Goal: Task Accomplishment & Management: Use online tool/utility

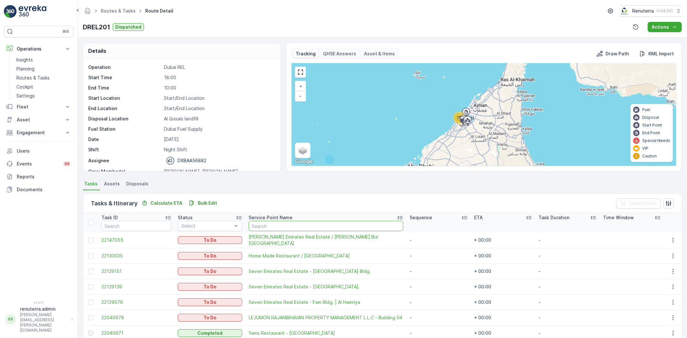
scroll to position [72, 0]
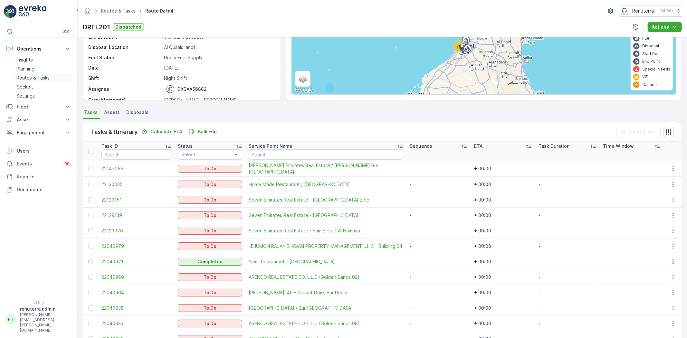
click at [27, 74] on link "Routes & Tasks" at bounding box center [44, 77] width 60 height 9
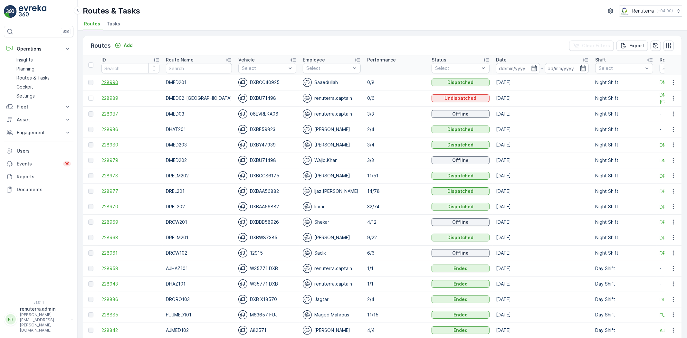
click at [115, 84] on span "228990" at bounding box center [130, 82] width 58 height 6
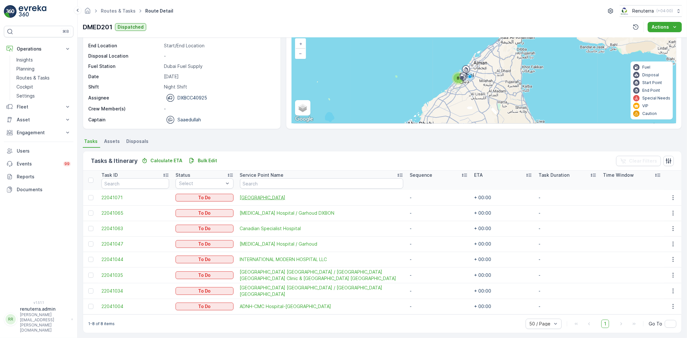
scroll to position [45, 0]
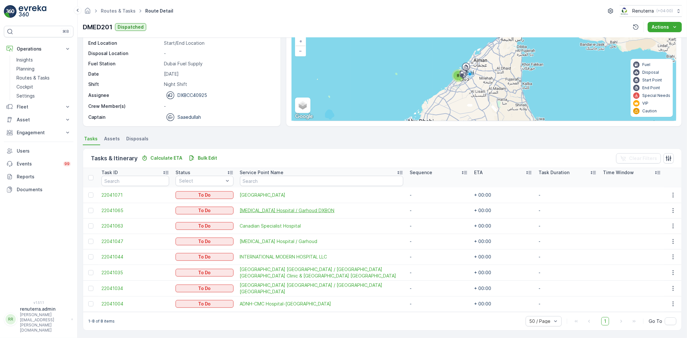
click at [260, 210] on span "HMS Hospital / Garhoud DXBON" at bounding box center [321, 211] width 163 height 6
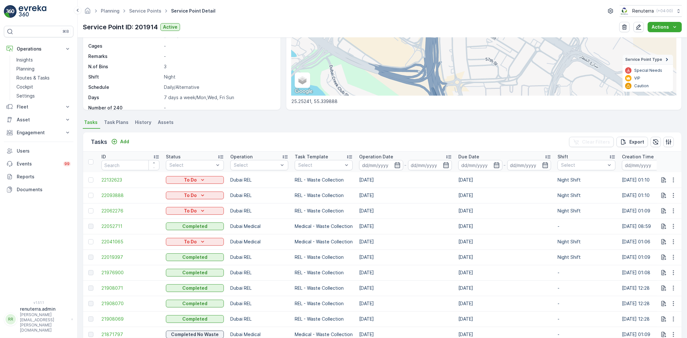
scroll to position [107, 0]
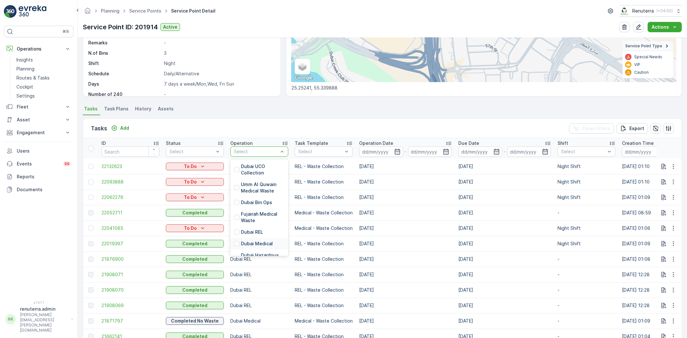
click at [258, 244] on p "Dubai Medical" at bounding box center [257, 244] width 32 height 6
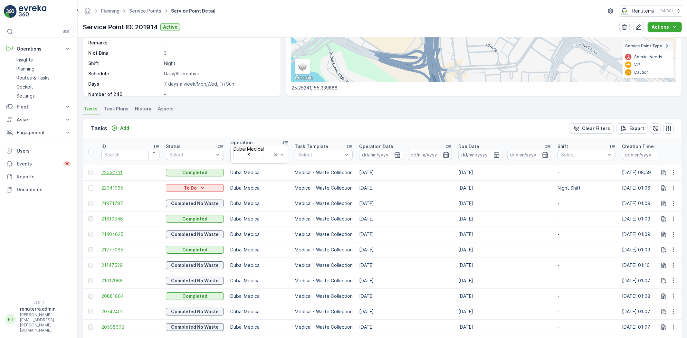
click at [116, 169] on span "22052711" at bounding box center [130, 172] width 58 height 6
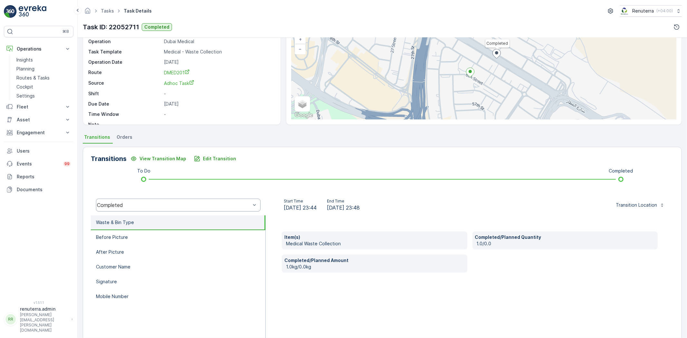
scroll to position [68, 0]
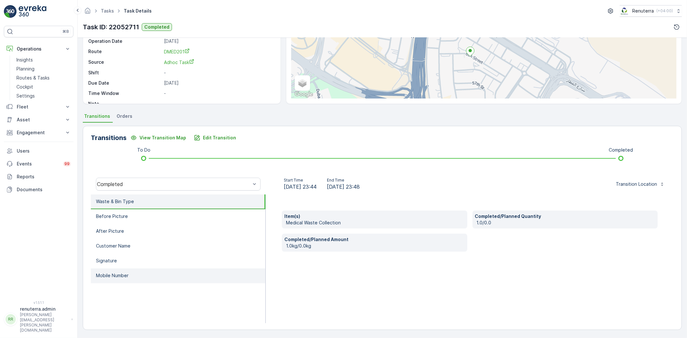
click at [159, 269] on li "Mobile Number" at bounding box center [178, 276] width 175 height 15
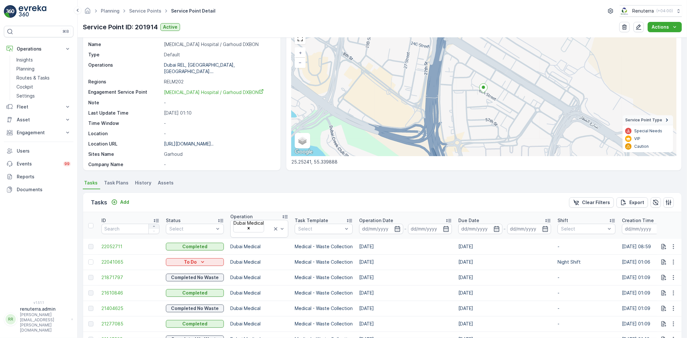
scroll to position [36, 0]
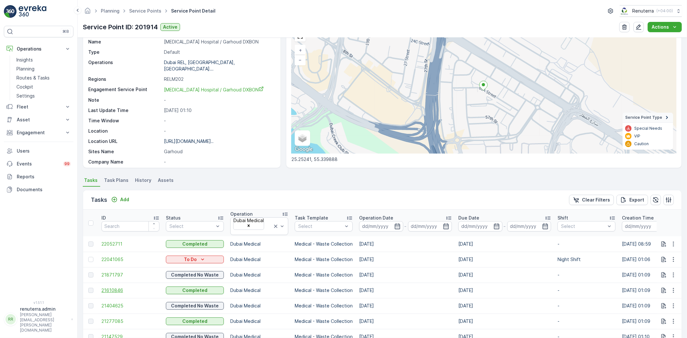
click at [115, 287] on span "21610846" at bounding box center [130, 290] width 58 height 6
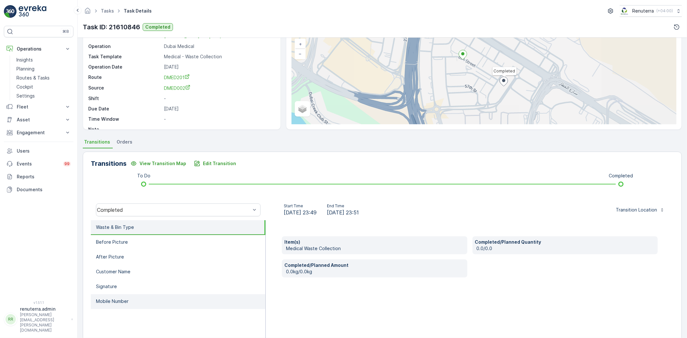
scroll to position [68, 0]
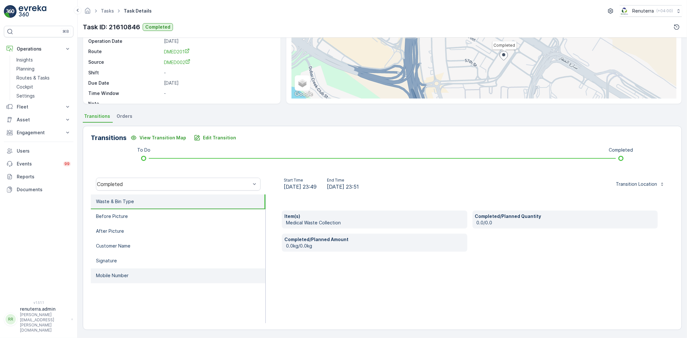
click at [138, 278] on li "Mobile Number" at bounding box center [178, 276] width 175 height 15
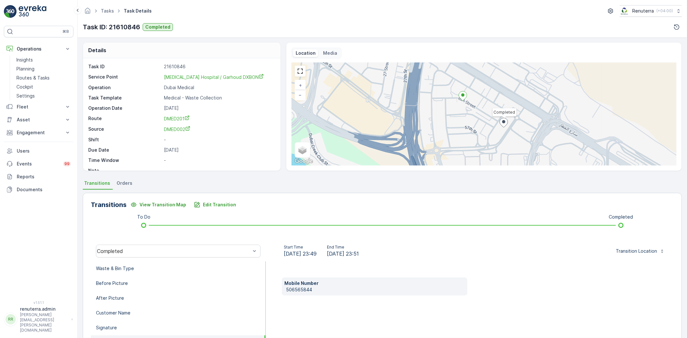
scroll to position [0, 0]
click at [24, 75] on p "Routes & Tasks" at bounding box center [32, 78] width 33 height 6
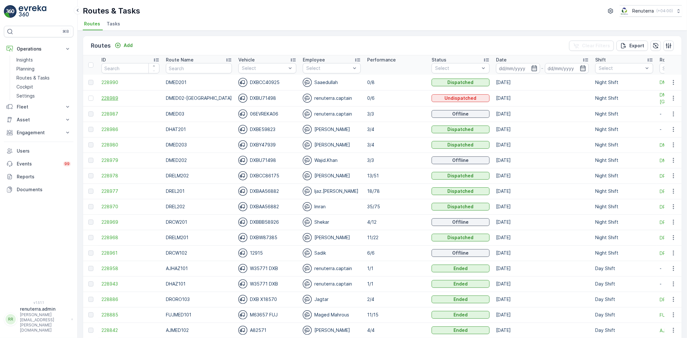
click at [107, 99] on span "228989" at bounding box center [130, 98] width 58 height 6
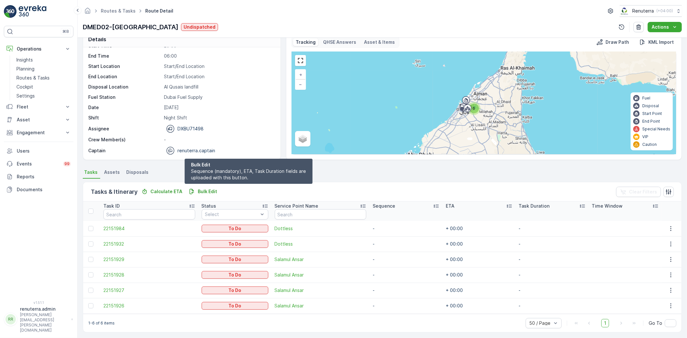
scroll to position [14, 0]
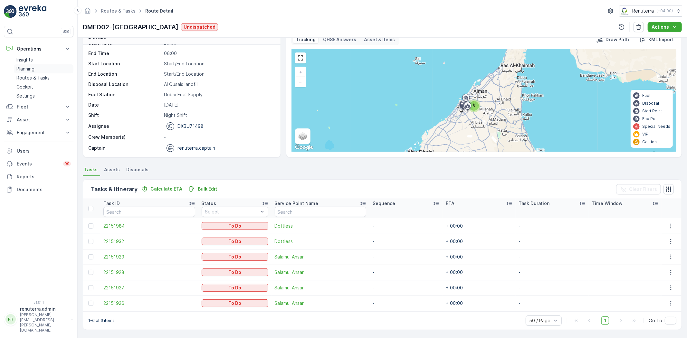
click at [38, 66] on link "Planning" at bounding box center [44, 68] width 60 height 9
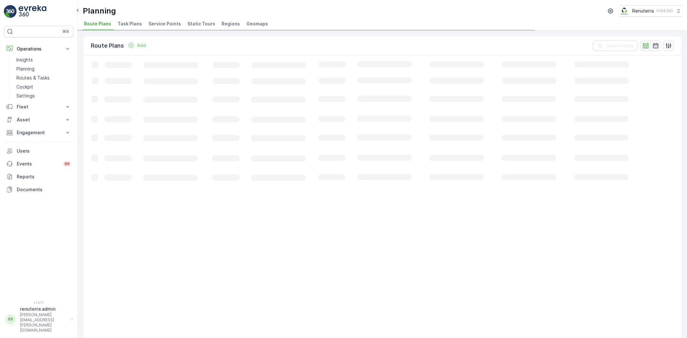
click at [159, 33] on div "Route Plans Add Clear Filters Loading... 50 / Page Previous Next" at bounding box center [383, 185] width 610 height 308
click at [160, 28] on li "Service Points" at bounding box center [165, 24] width 36 height 11
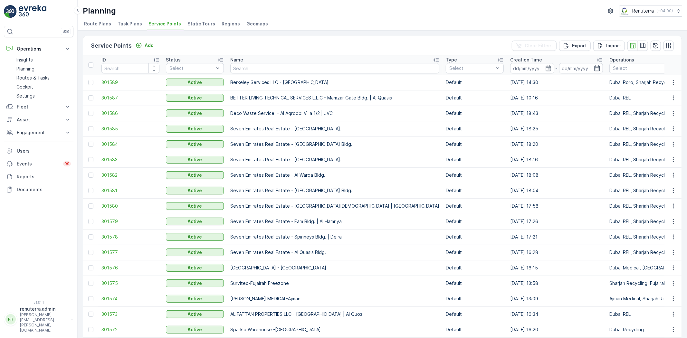
drag, startPoint x: 226, startPoint y: 111, endPoint x: 261, endPoint y: 65, distance: 57.8
click at [262, 66] on input "text" at bounding box center [334, 68] width 209 height 10
type input "nep"
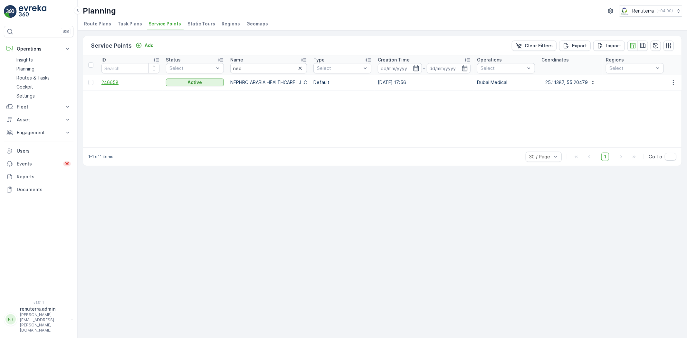
click at [111, 83] on span "246658" at bounding box center [130, 82] width 58 height 6
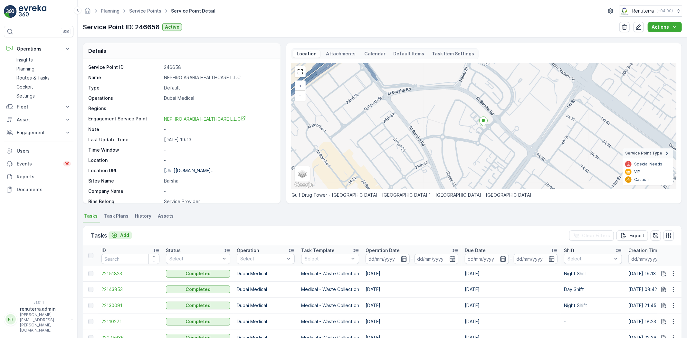
scroll to position [72, 0]
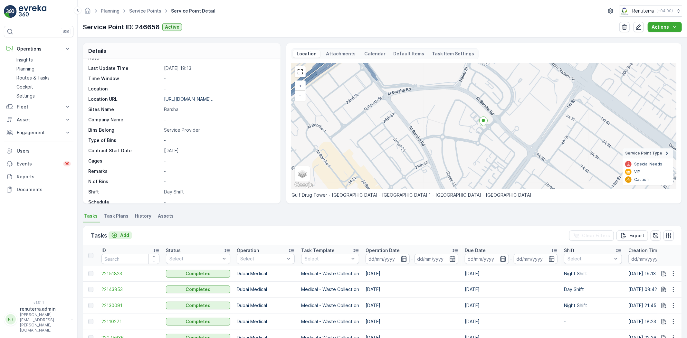
click at [120, 237] on p "Add" at bounding box center [124, 235] width 9 height 6
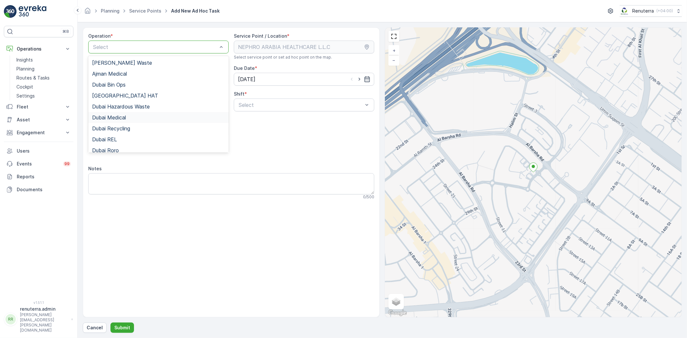
drag, startPoint x: 130, startPoint y: 115, endPoint x: 132, endPoint y: 112, distance: 3.4
click at [130, 114] on div "Dubai Medical" at bounding box center [158, 117] width 140 height 11
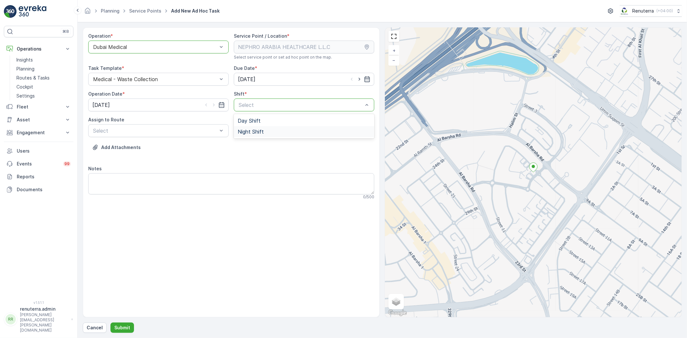
click at [255, 130] on span "Night Shift" at bounding box center [251, 132] width 26 height 6
click at [170, 134] on div "Select" at bounding box center [158, 130] width 140 height 13
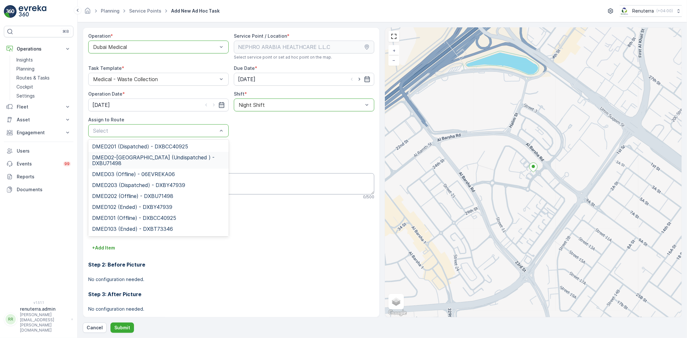
drag, startPoint x: 156, startPoint y: 159, endPoint x: 151, endPoint y: 176, distance: 17.1
click at [156, 159] on span "DMED02-Khawaneej Yard (Undispatched ) - DXBU71498" at bounding box center [158, 161] width 133 height 12
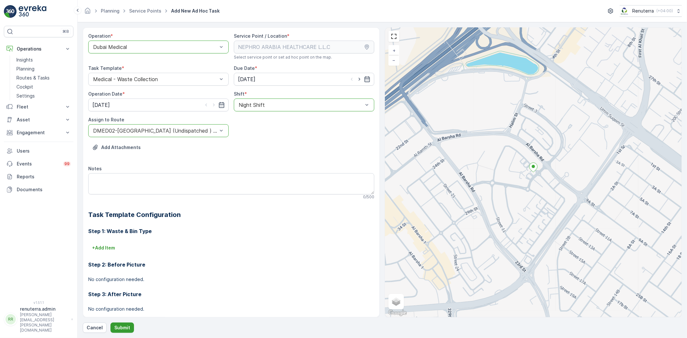
click at [122, 325] on p "Submit" at bounding box center [122, 328] width 16 height 6
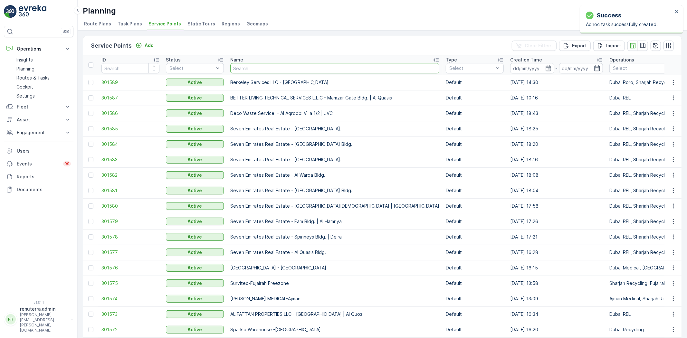
click at [277, 70] on input "text" at bounding box center [334, 68] width 209 height 10
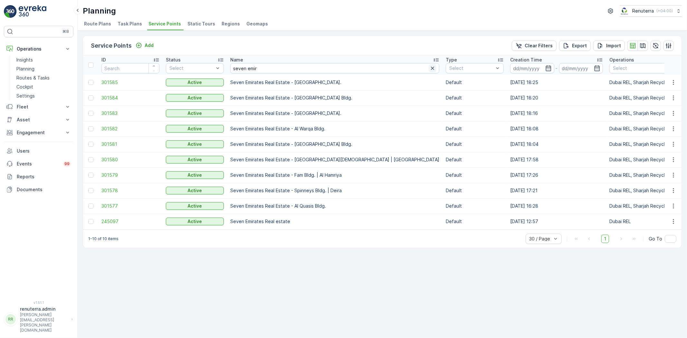
click at [430, 67] on icon "button" at bounding box center [433, 68] width 6 height 6
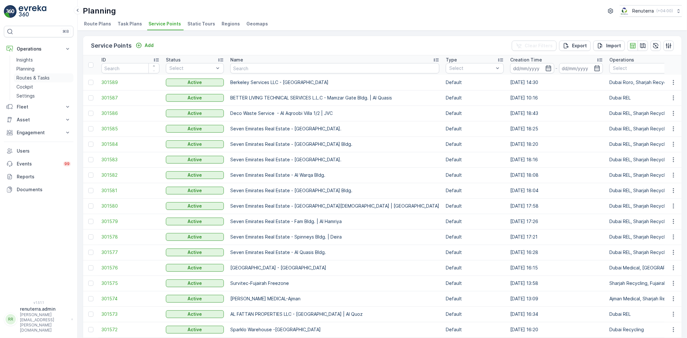
click at [32, 81] on p "Routes & Tasks" at bounding box center [32, 78] width 33 height 6
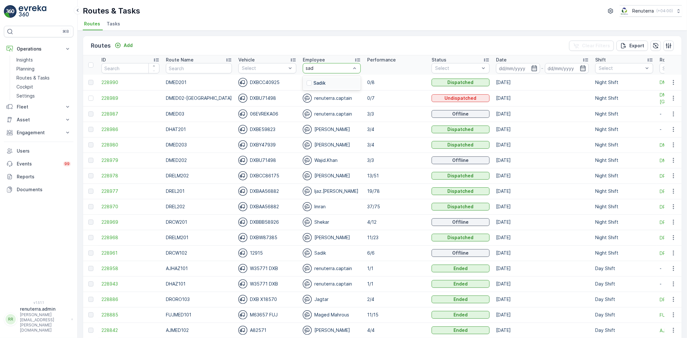
type input "sadi"
click at [317, 78] on div "Sadik" at bounding box center [332, 83] width 58 height 12
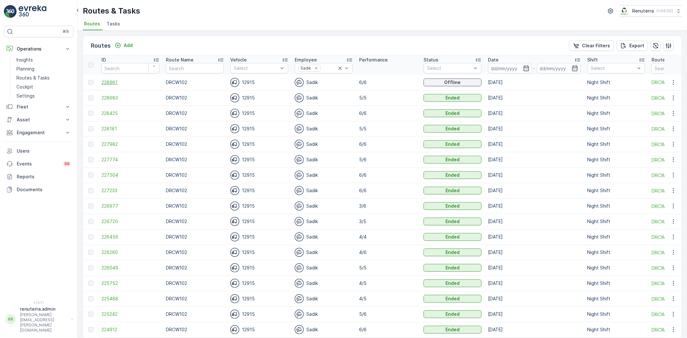
click at [113, 82] on span "228961" at bounding box center [130, 82] width 58 height 6
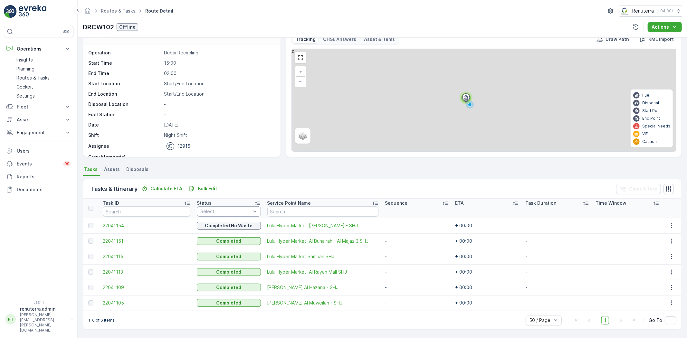
scroll to position [14, 0]
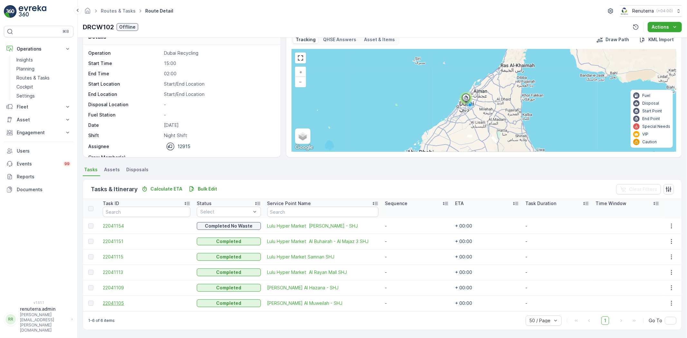
click at [110, 301] on span "22041105" at bounding box center [147, 303] width 88 height 6
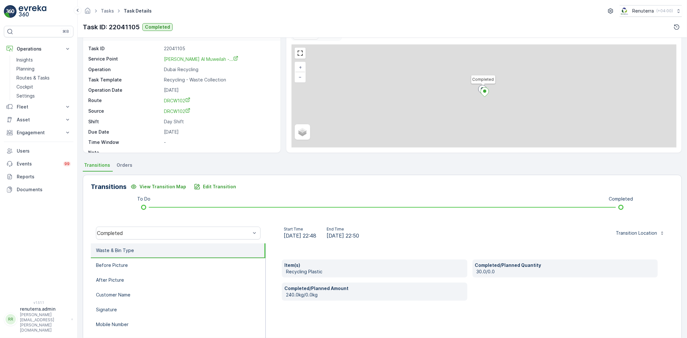
scroll to position [36, 0]
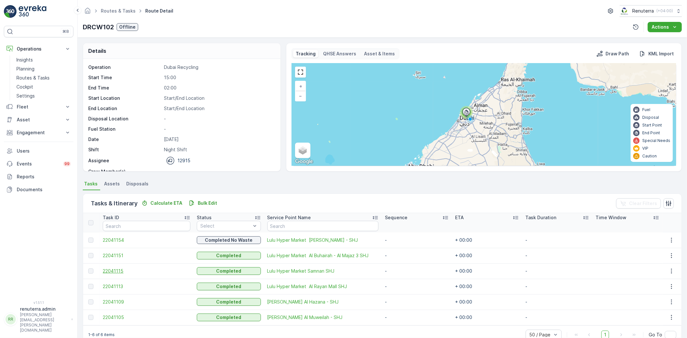
click at [118, 274] on span "22041115" at bounding box center [147, 271] width 88 height 6
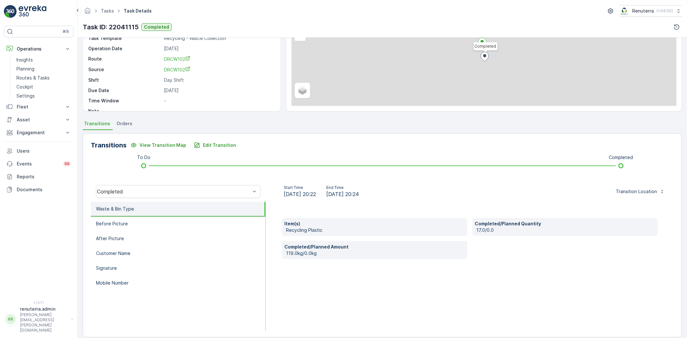
scroll to position [68, 0]
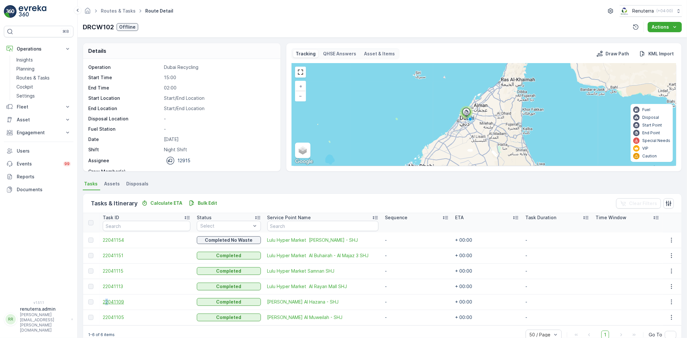
click at [107, 299] on td "22041109" at bounding box center [147, 302] width 94 height 15
click at [114, 301] on span "22041109" at bounding box center [147, 302] width 88 height 6
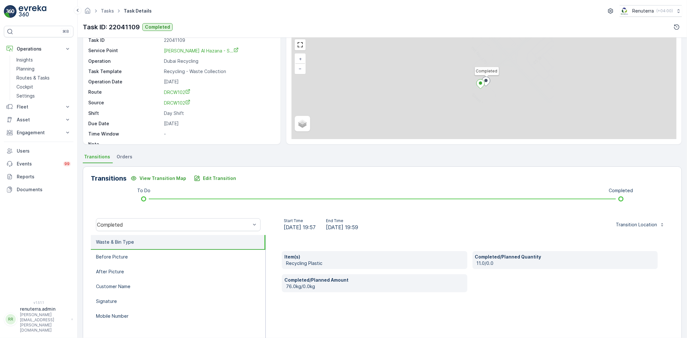
scroll to position [36, 0]
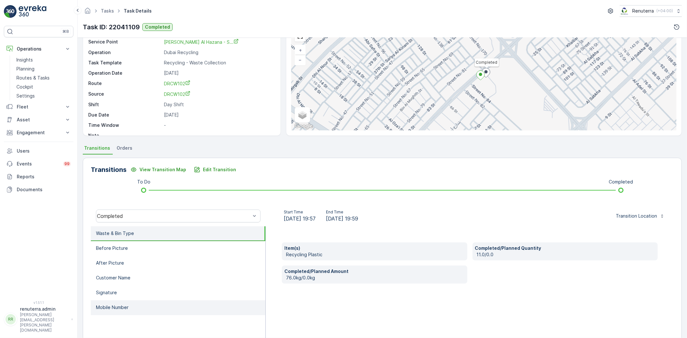
drag, startPoint x: 130, startPoint y: 309, endPoint x: 132, endPoint y: 306, distance: 3.3
click at [131, 308] on li "Mobile Number" at bounding box center [178, 308] width 175 height 15
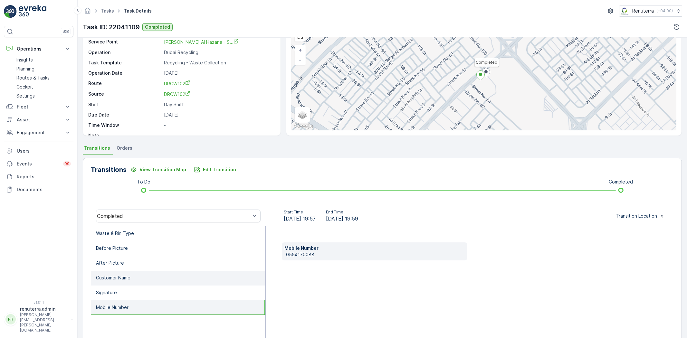
click at [135, 272] on li "Customer Name" at bounding box center [178, 278] width 175 height 15
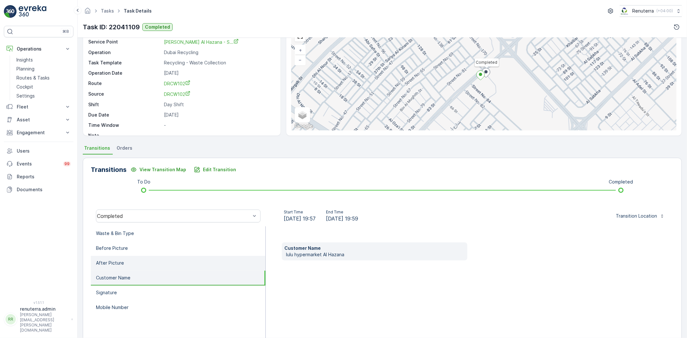
click at [117, 262] on p "After Picture" at bounding box center [110, 263] width 28 height 6
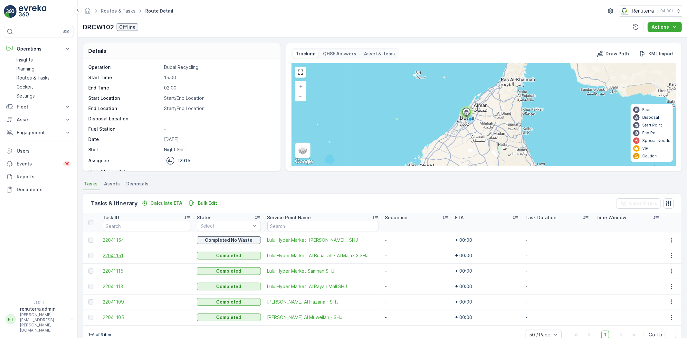
click at [121, 254] on span "22041151" at bounding box center [147, 256] width 88 height 6
click at [123, 286] on span "22041113" at bounding box center [147, 287] width 88 height 6
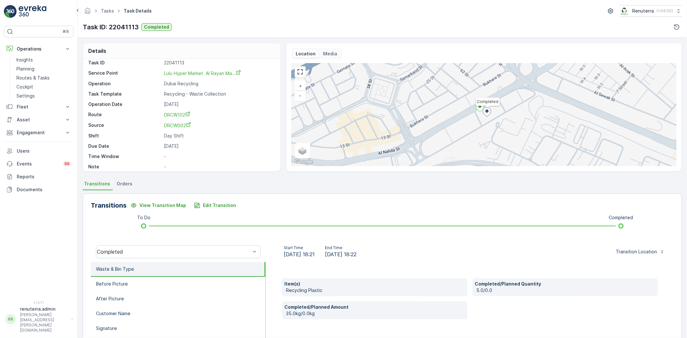
scroll to position [9, 0]
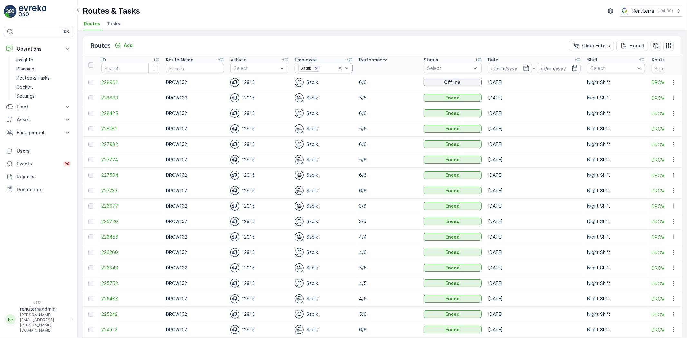
click at [314, 69] on icon "Remove Sadik" at bounding box center [316, 68] width 5 height 5
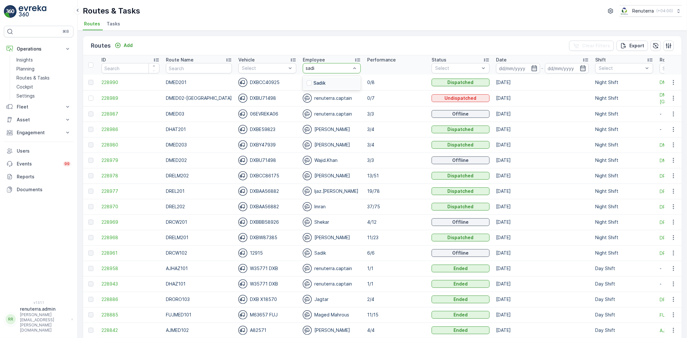
type input "sadik"
click at [318, 79] on div "Sadik" at bounding box center [332, 83] width 58 height 12
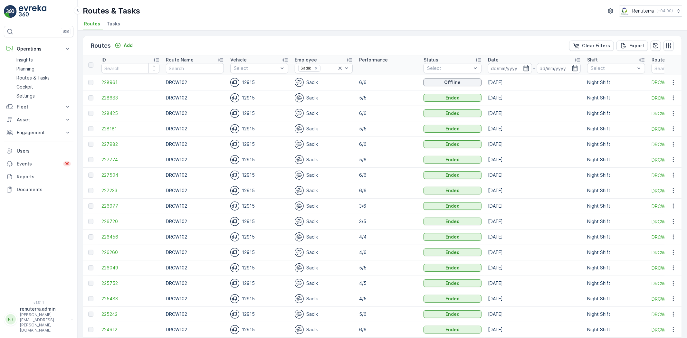
click at [107, 99] on span "228683" at bounding box center [130, 98] width 58 height 6
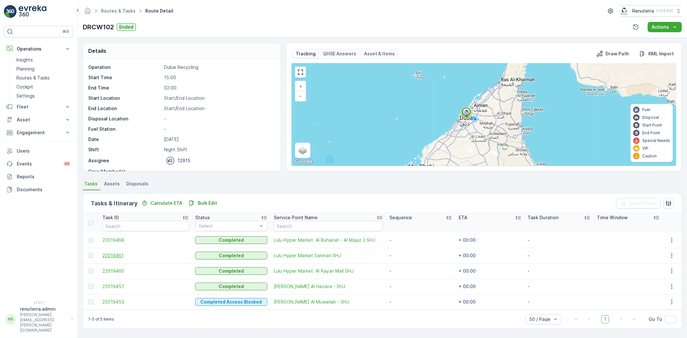
click at [123, 258] on span "22019461" at bounding box center [145, 256] width 86 height 6
click at [107, 287] on span "22019457" at bounding box center [145, 287] width 86 height 6
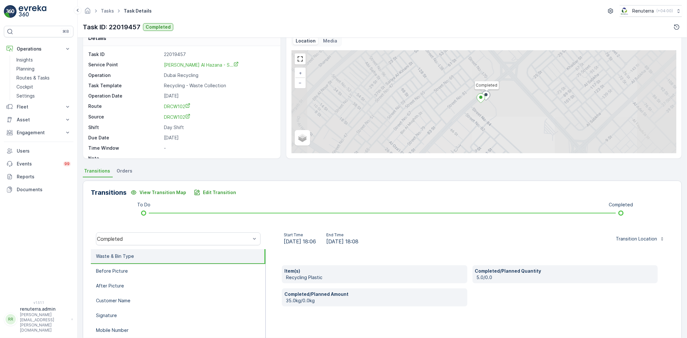
scroll to position [36, 0]
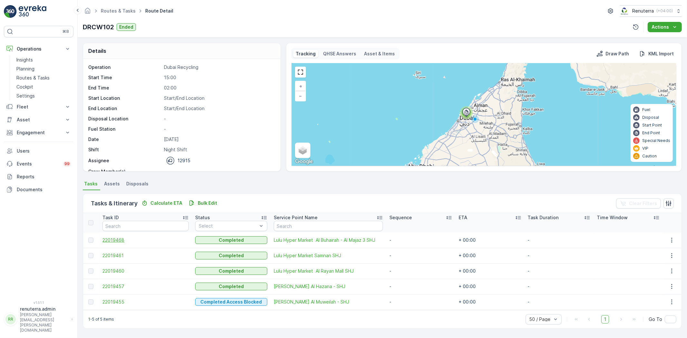
click at [111, 240] on span "22019468" at bounding box center [145, 240] width 86 height 6
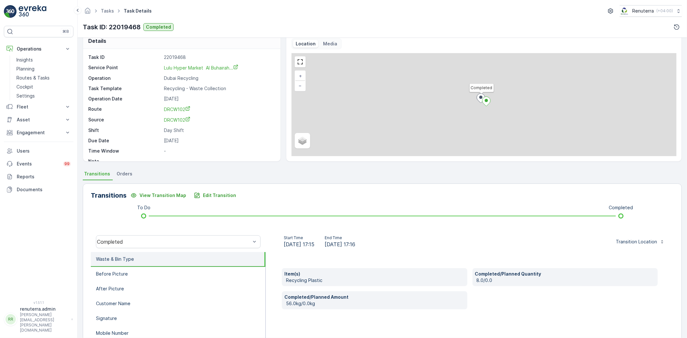
scroll to position [36, 0]
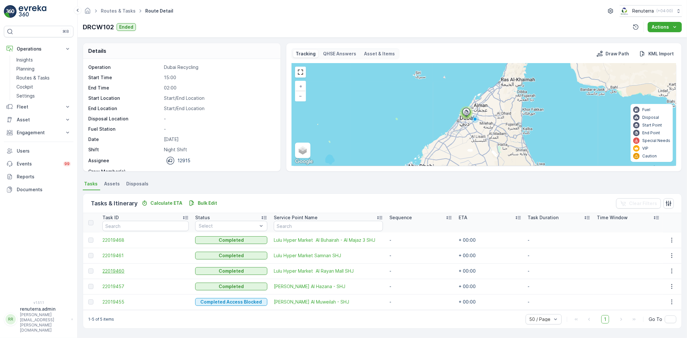
click at [110, 273] on span "22019460" at bounding box center [145, 271] width 86 height 6
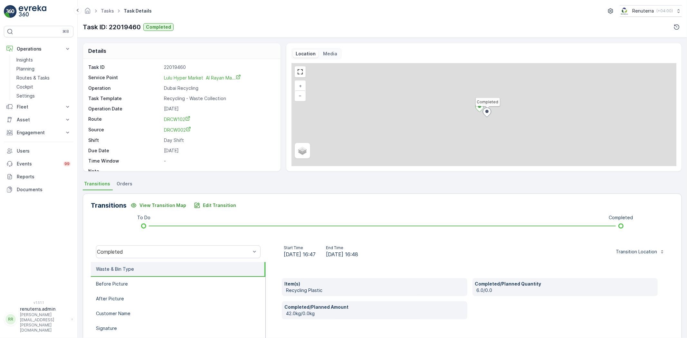
scroll to position [36, 0]
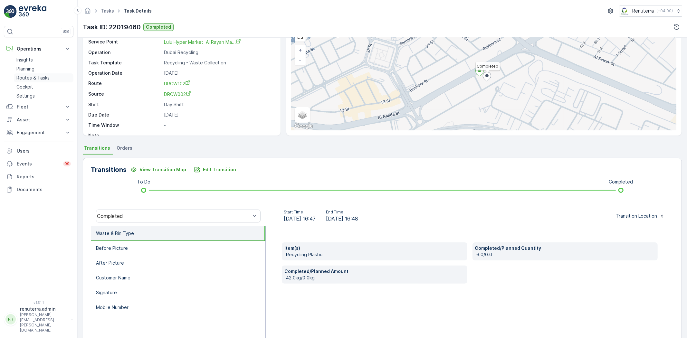
click at [26, 77] on p "Routes & Tasks" at bounding box center [32, 78] width 33 height 6
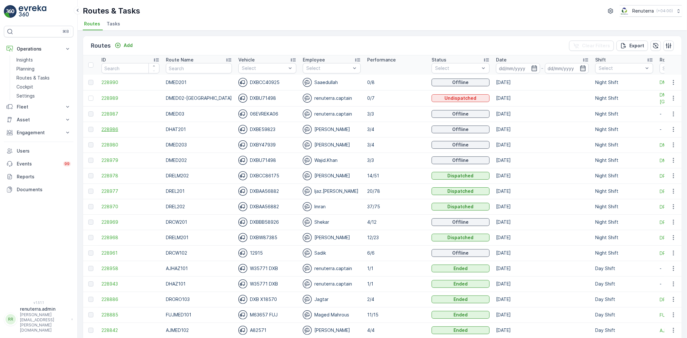
click at [115, 131] on span "228986" at bounding box center [130, 129] width 58 height 6
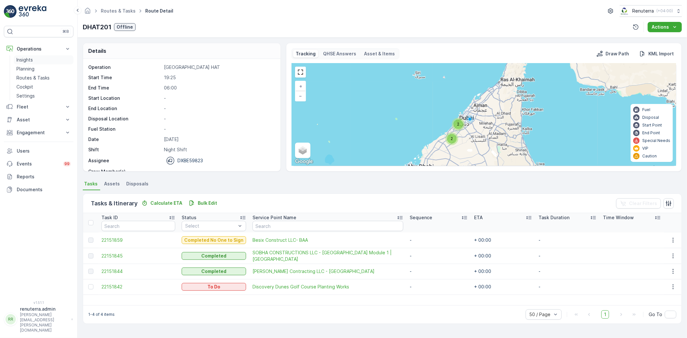
click at [25, 63] on p "Insights" at bounding box center [24, 60] width 16 height 6
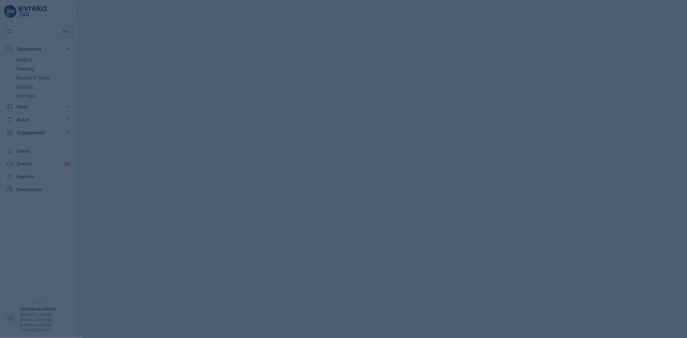
click at [27, 70] on div at bounding box center [343, 169] width 687 height 338
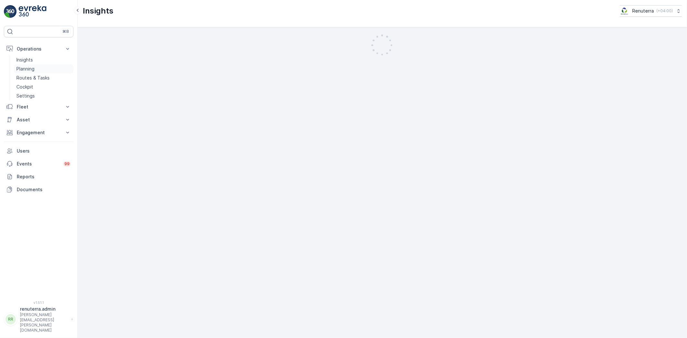
click at [35, 71] on link "Planning" at bounding box center [44, 68] width 60 height 9
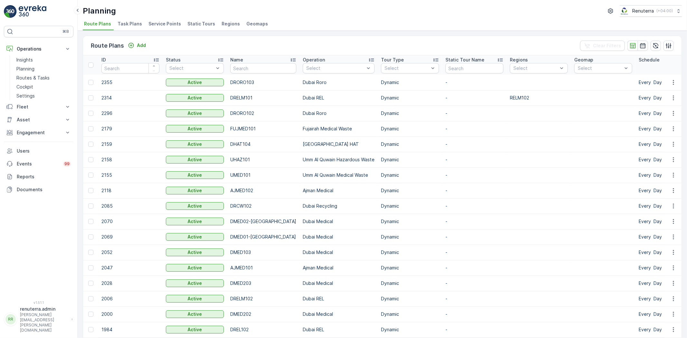
click at [130, 21] on span "Task Plans" at bounding box center [130, 24] width 24 height 6
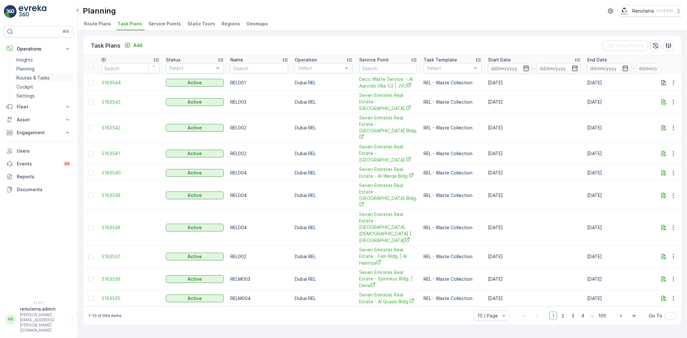
click at [46, 76] on p "Routes & Tasks" at bounding box center [32, 78] width 33 height 6
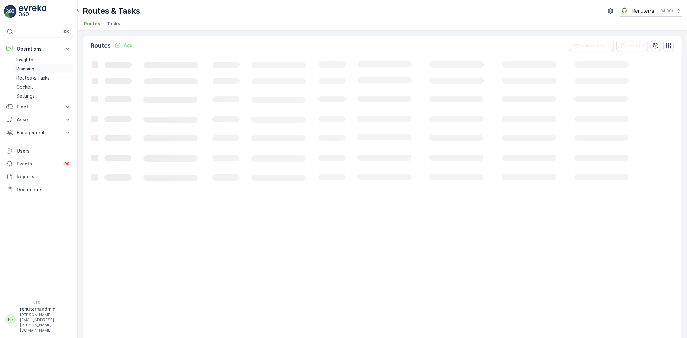
click at [24, 66] on p "Planning" at bounding box center [25, 69] width 18 height 6
click at [166, 25] on span "Service Points" at bounding box center [165, 24] width 33 height 6
